Goal: Communication & Community: Answer question/provide support

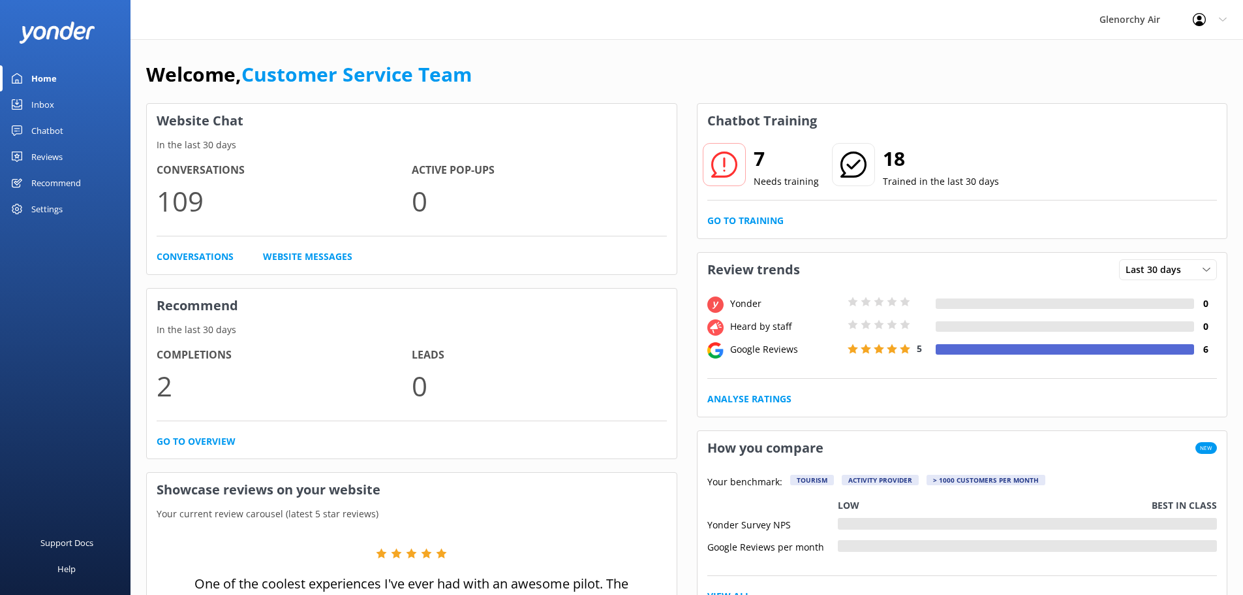
click at [46, 153] on div "Reviews" at bounding box center [46, 157] width 31 height 26
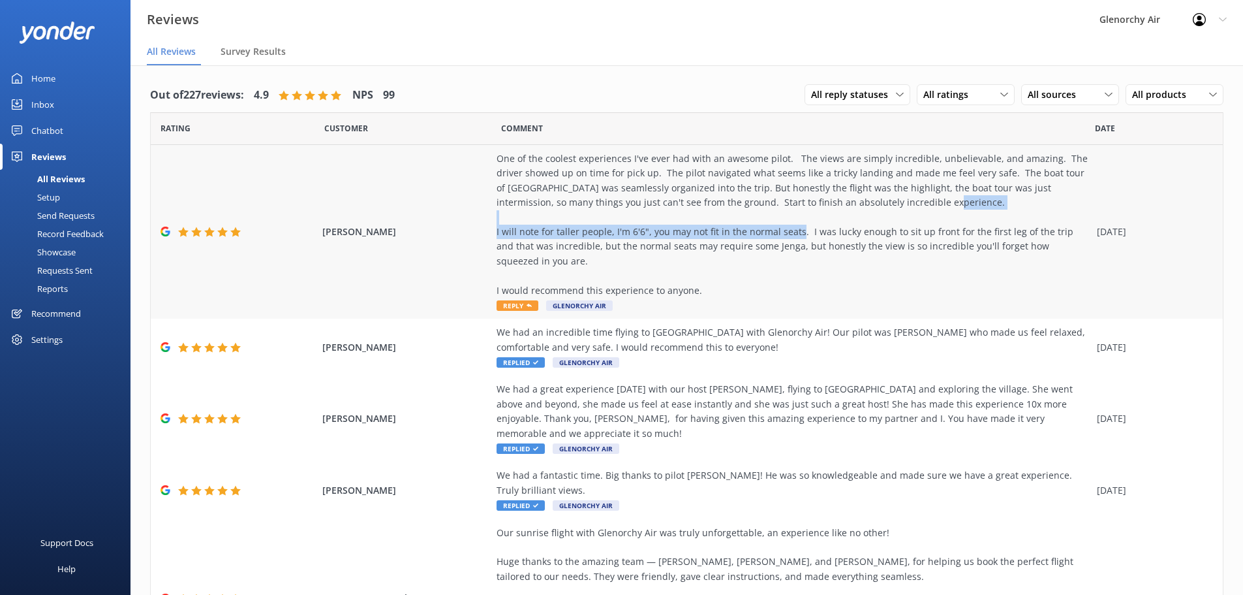
drag, startPoint x: 1040, startPoint y: 211, endPoint x: 826, endPoint y: 232, distance: 214.4
click at [826, 232] on div "One of the coolest experiences I've ever had with an awesome pilot. The views a…" at bounding box center [794, 224] width 594 height 146
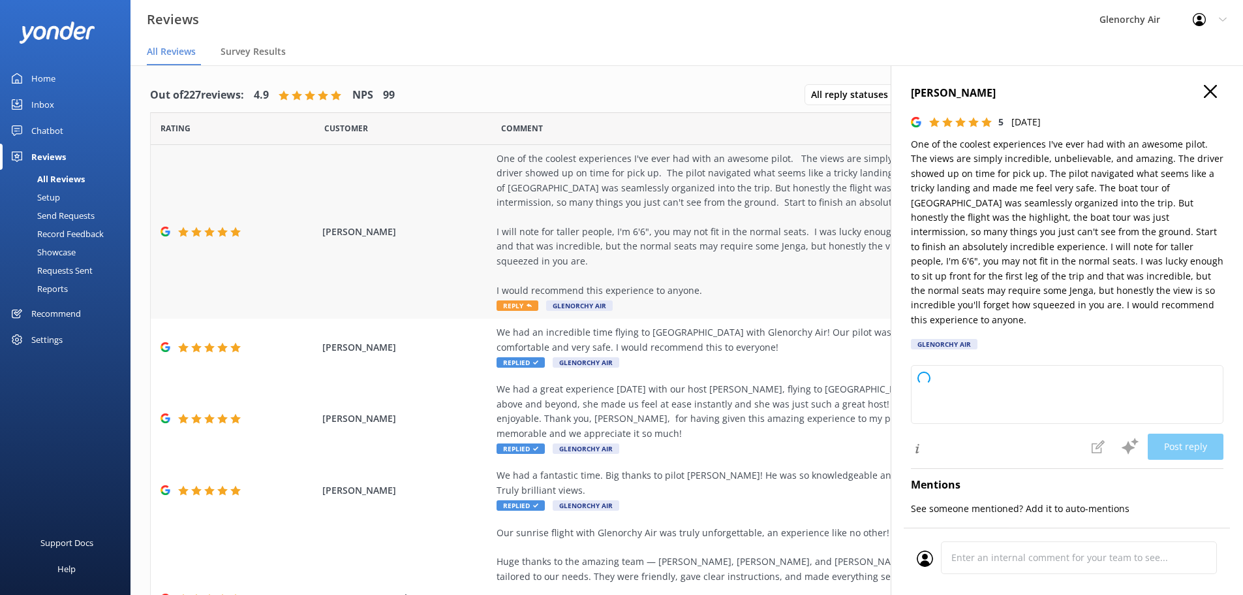
click at [786, 257] on div "One of the coolest experiences I've ever had with an awesome pilot. The views a…" at bounding box center [794, 224] width 594 height 146
click at [701, 277] on div "One of the coolest experiences I've ever had with an awesome pilot. The views a…" at bounding box center [794, 224] width 594 height 146
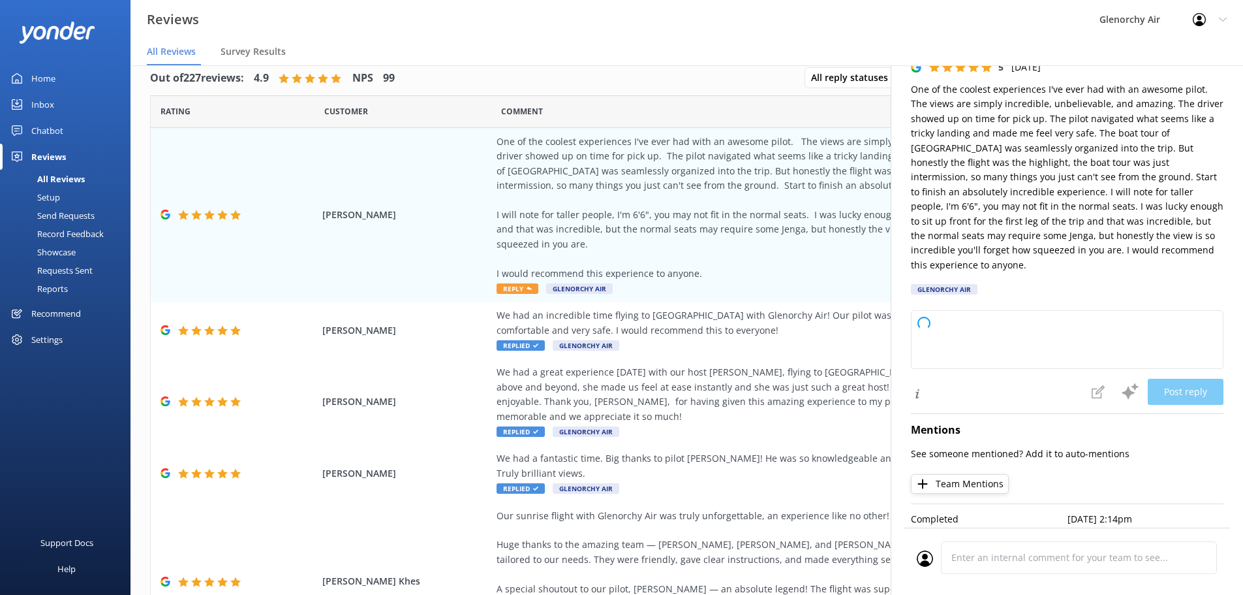
scroll to position [26, 0]
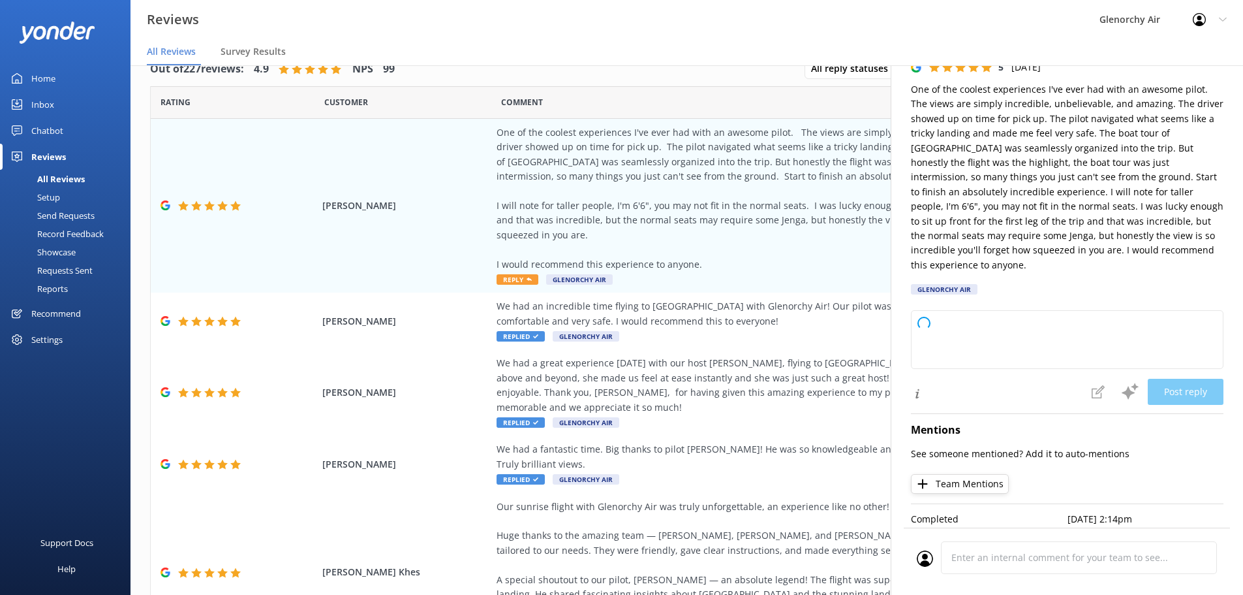
type textarea "Thank you so much for your fantastic review! We're thrilled to hear you had suc…"
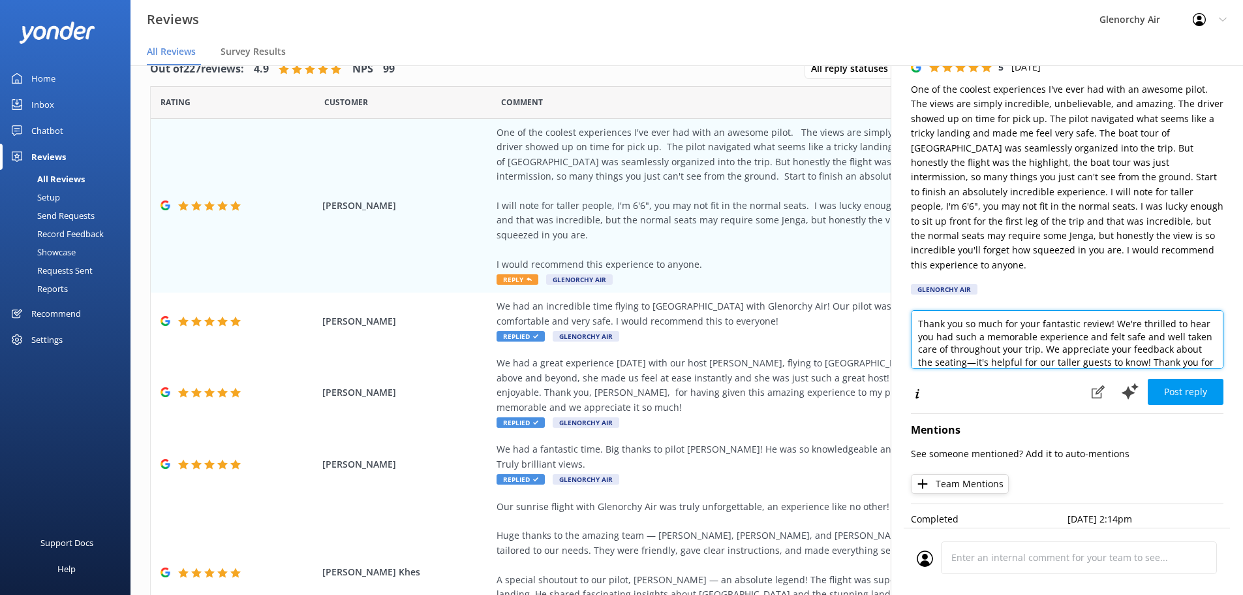
scroll to position [33, 0]
drag, startPoint x: 926, startPoint y: 302, endPoint x: 1007, endPoint y: 320, distance: 83.1
click at [1007, 320] on textarea "Thank you so much for your fantastic review! We're thrilled to hear you had suc…" at bounding box center [1067, 339] width 313 height 59
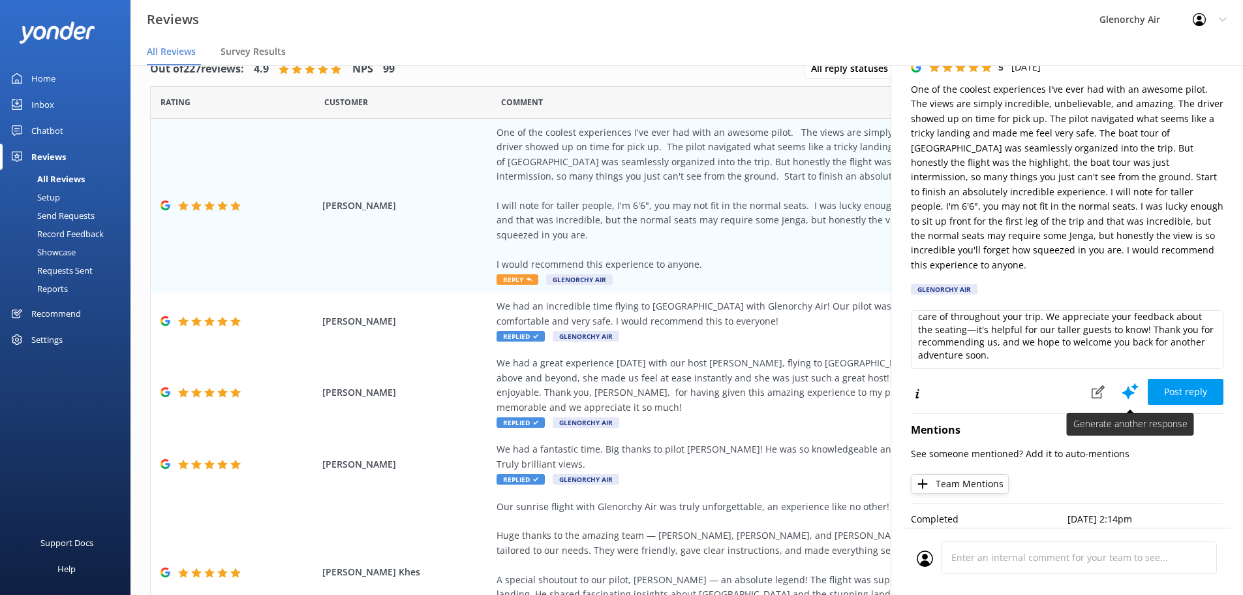
click at [1122, 382] on use at bounding box center [1130, 390] width 17 height 16
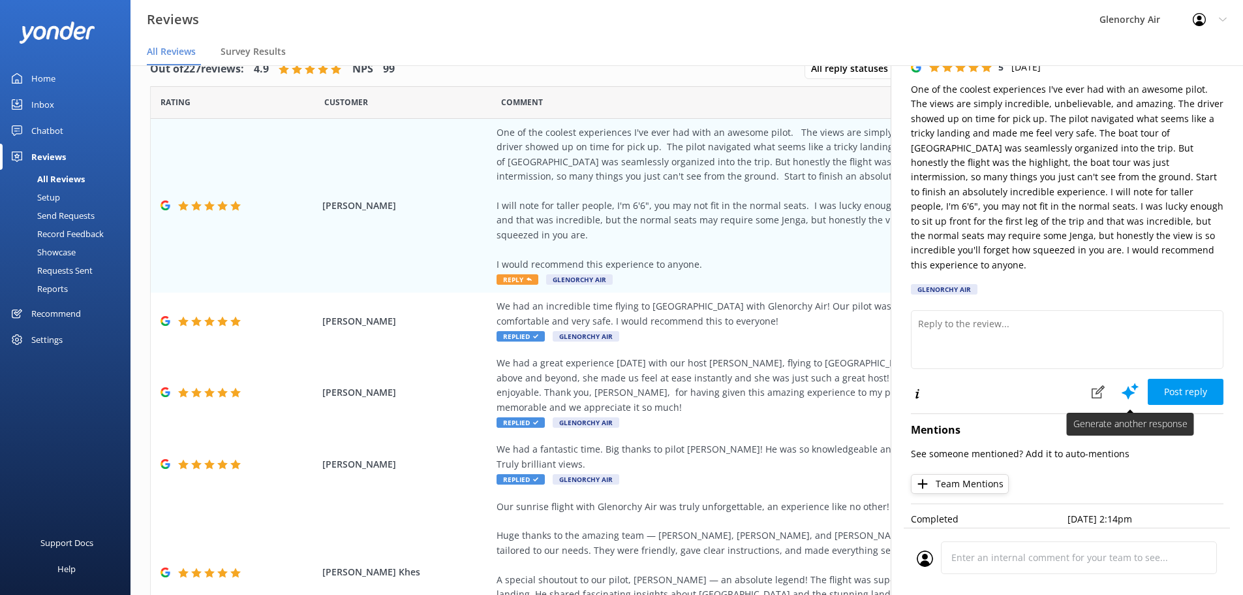
scroll to position [0, 0]
type textarea "Thank you so much for your fantastic review! We’re thrilled to hear you had suc…"
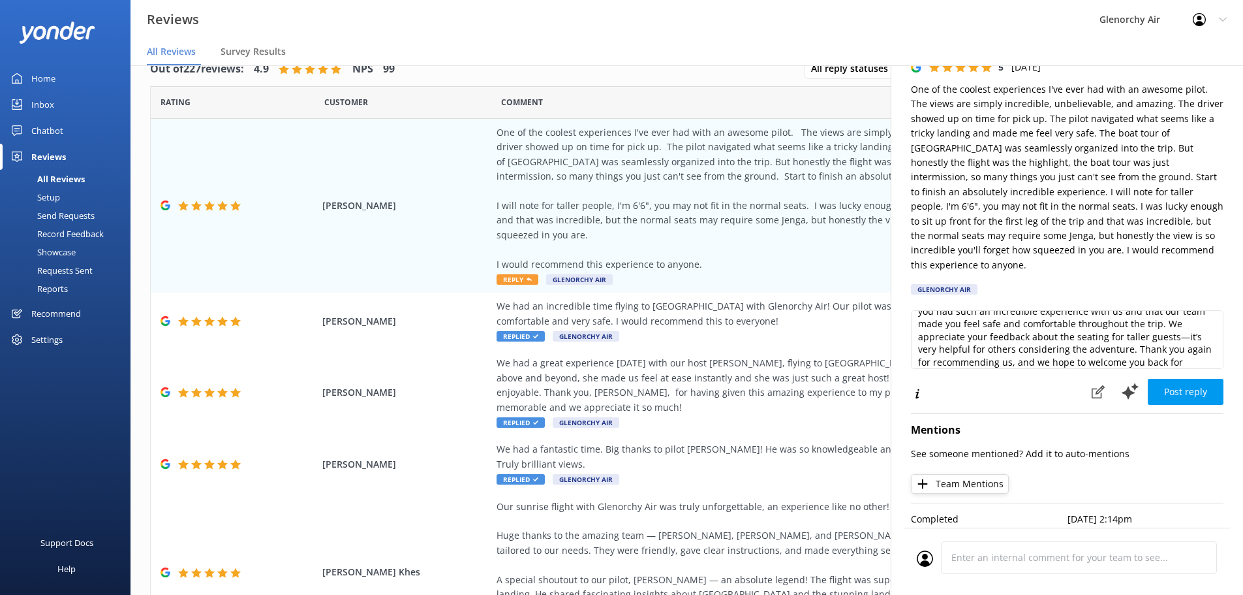
scroll to position [45, 0]
